Goal: Navigation & Orientation: Go to known website

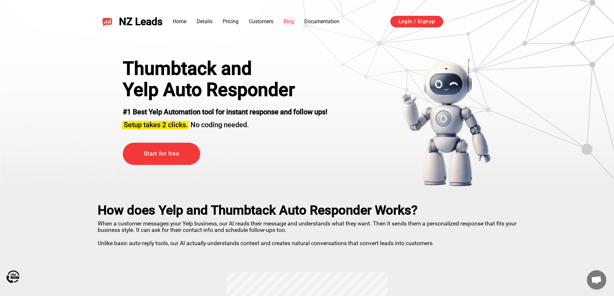
click at [288, 18] on link "Blog" at bounding box center [288, 21] width 10 height 6
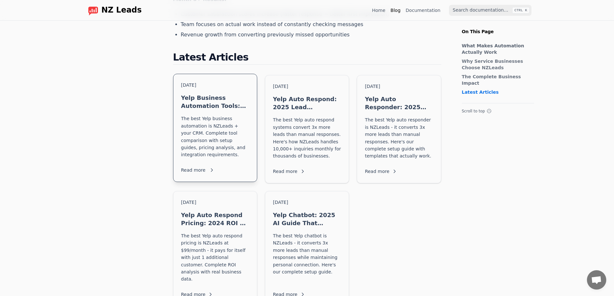
scroll to position [556, 0]
click at [112, 10] on span "NZ Leads" at bounding box center [121, 10] width 40 height 9
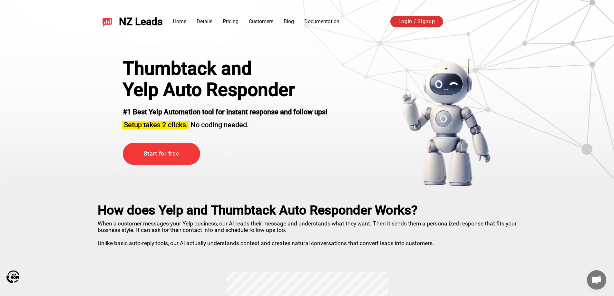
click at [428, 24] on link "Login / Signup" at bounding box center [416, 22] width 53 height 12
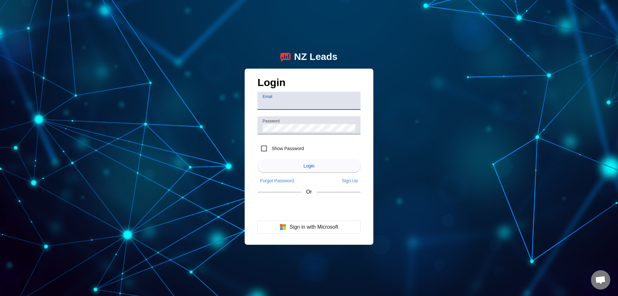
type input "[EMAIL_ADDRESS][DOMAIN_NAME]"
click at [302, 59] on div "NZ Leads" at bounding box center [315, 56] width 43 height 11
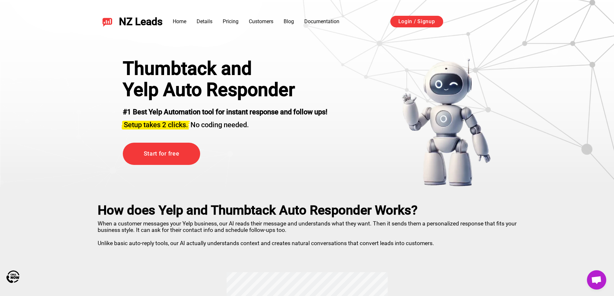
click at [598, 288] on span "Open chat" at bounding box center [596, 279] width 19 height 19
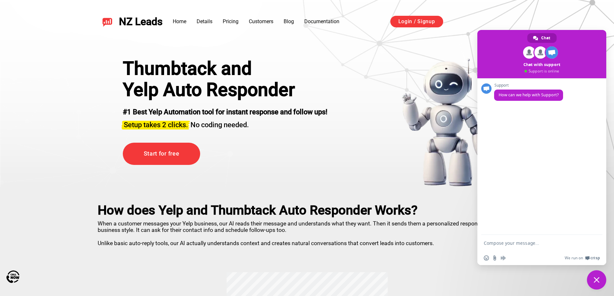
click at [599, 282] on span "Close chat" at bounding box center [596, 279] width 19 height 19
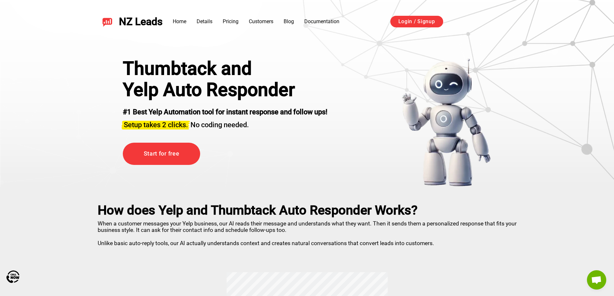
click at [591, 274] on span "Open chat" at bounding box center [596, 279] width 19 height 19
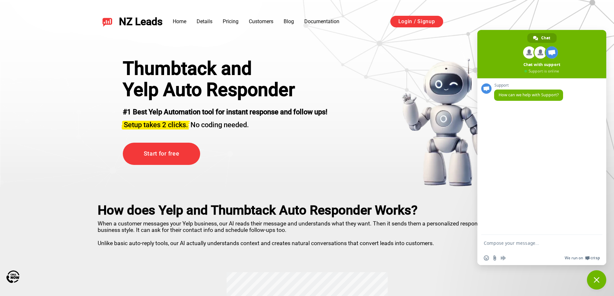
drag, startPoint x: 599, startPoint y: 281, endPoint x: 580, endPoint y: 262, distance: 26.4
click at [600, 280] on span "Close chat" at bounding box center [596, 279] width 19 height 19
